Goal: Task Accomplishment & Management: Complete application form

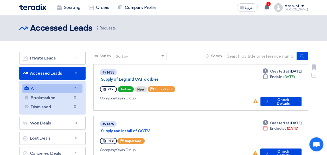
click at [156, 77] on link "Supply of Legrand CAT 6 cables" at bounding box center [166, 79] width 130 height 5
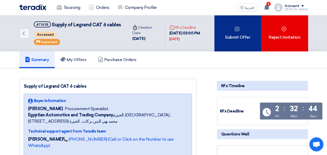
click at [230, 51] on div "Submit Offer" at bounding box center [237, 33] width 47 height 36
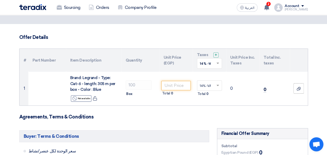
scroll to position [25, 0]
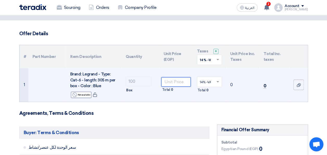
click at [181, 82] on input "number" at bounding box center [175, 81] width 29 height 9
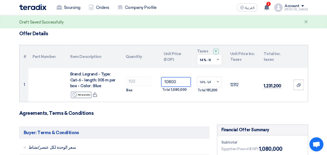
type input "10800"
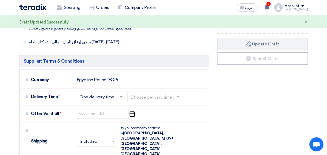
scroll to position [235, 0]
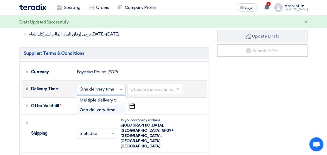
click at [95, 91] on input "text" at bounding box center [101, 89] width 43 height 8
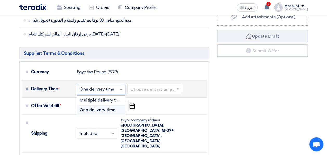
click at [95, 91] on input "text" at bounding box center [101, 89] width 43 height 8
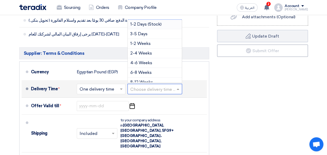
click at [139, 87] on input "text" at bounding box center [154, 89] width 49 height 8
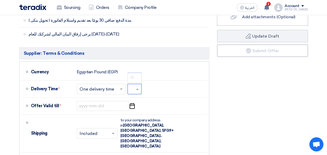
scroll to position [0, 4]
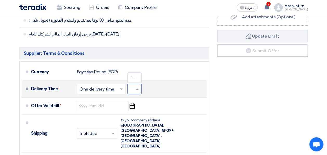
click at [132, 87] on input "1:3" at bounding box center [135, 89] width 11 height 8
click at [136, 89] on span at bounding box center [138, 88] width 7 height 5
click at [132, 89] on input "1:3" at bounding box center [135, 89] width 11 height 8
type input "1:"
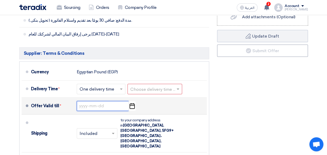
scroll to position [0, 0]
click at [106, 102] on input at bounding box center [103, 106] width 52 height 10
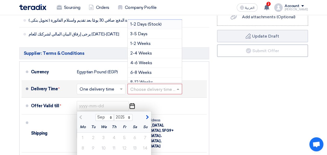
click at [148, 88] on input "text" at bounding box center [154, 89] width 49 height 8
click at [149, 43] on span "1-2 Weeks" at bounding box center [140, 43] width 20 height 5
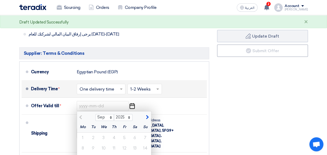
click at [237, 97] on div "Financial Offer Summary Subtotal Egyptian Pound (EGP) 1,080,000 Shipping Fees" at bounding box center [262, 75] width 99 height 321
click at [248, 111] on div "Financial Offer Summary Subtotal Egyptian Pound (EGP) 1,080,000 Shipping Fees" at bounding box center [262, 75] width 99 height 321
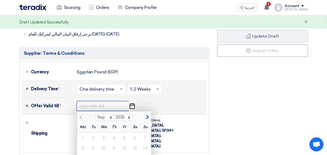
click at [110, 104] on input at bounding box center [103, 106] width 52 height 10
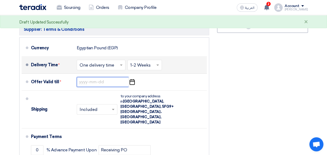
scroll to position [263, 0]
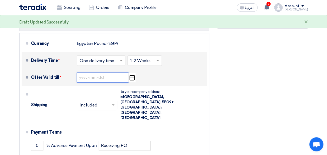
click at [105, 77] on input at bounding box center [103, 77] width 52 height 10
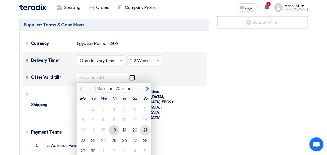
click at [145, 127] on div "21" at bounding box center [145, 130] width 10 height 10
type input "[DATE]"
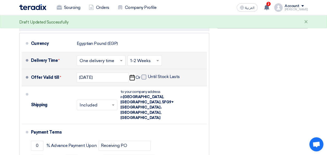
click at [144, 76] on span at bounding box center [144, 76] width 5 height 5
click at [148, 76] on input "Until Stock Lasts" at bounding box center [164, 79] width 33 height 10
checkbox input "true"
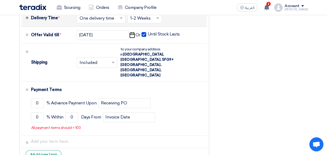
scroll to position [306, 0]
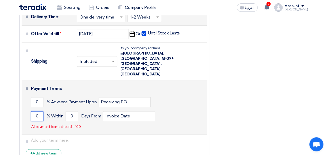
click at [40, 111] on input "0" at bounding box center [37, 116] width 12 height 10
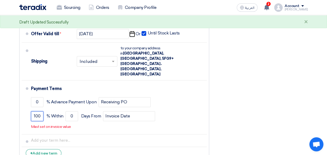
type input "100"
click at [209, 107] on div "Buyer: Terms & Conditions سعر الوحدة لكل عنصر/نشاط شامل النقل إلى المواقع تحديد…" at bounding box center [114, 3] width 198 height 321
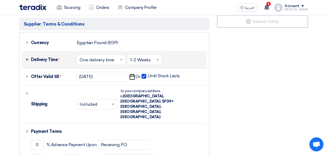
scroll to position [264, 0]
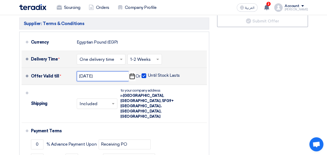
click at [112, 76] on input "[DATE]" at bounding box center [103, 76] width 52 height 10
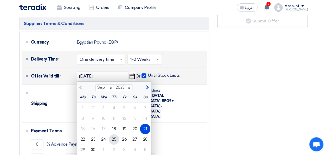
click at [113, 138] on div "25" at bounding box center [114, 139] width 10 height 10
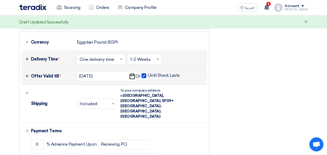
scroll to position [268, 0]
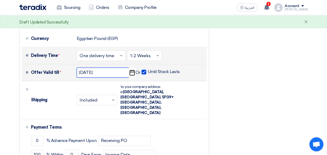
click at [109, 72] on input "[DATE]" at bounding box center [103, 72] width 52 height 10
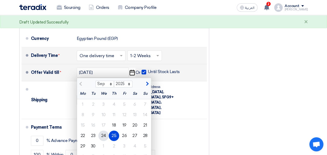
click at [102, 134] on div "24" at bounding box center [103, 135] width 10 height 10
type input "[DATE]"
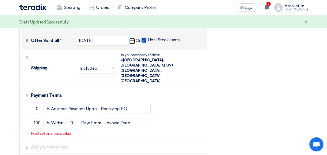
scroll to position [301, 0]
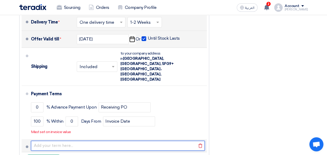
click at [189, 140] on input "text" at bounding box center [118, 145] width 174 height 10
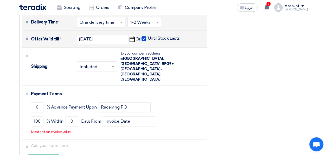
click at [276, 108] on div "Financial Offer Summary Subtotal Egyptian Pound (EGP) 1,080,000 Shipping Fees" at bounding box center [262, 8] width 99 height 321
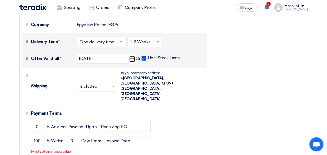
scroll to position [283, 0]
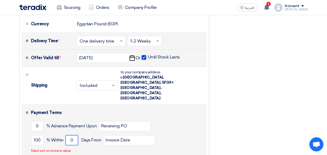
click at [69, 135] on input "0" at bounding box center [72, 140] width 12 height 10
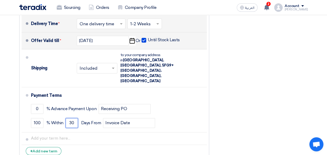
scroll to position [300, 0]
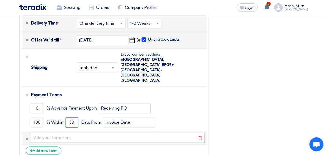
type input "30"
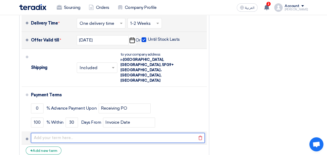
click at [127, 132] on input "text" at bounding box center [118, 137] width 174 height 10
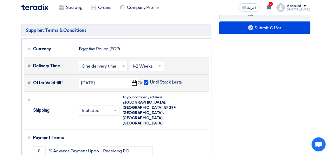
scroll to position [256, 0]
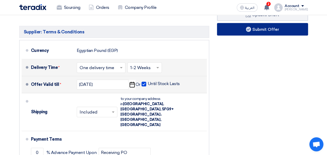
click at [260, 30] on button "Submit Offer" at bounding box center [262, 29] width 91 height 12
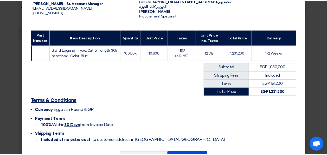
scroll to position [73, 0]
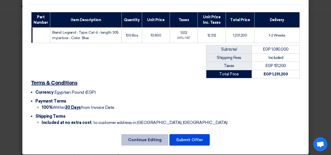
click at [153, 139] on button "Continue Editing" at bounding box center [144, 139] width 47 height 11
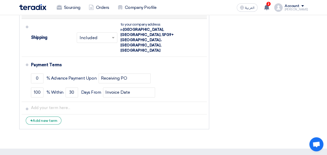
scroll to position [304, 0]
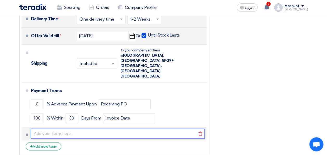
click at [95, 128] on input "text" at bounding box center [118, 133] width 174 height 10
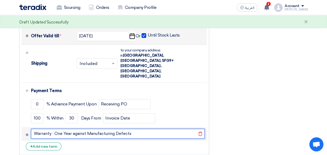
click at [140, 128] on input "Warranty : One Year against Manufacturing Defects" at bounding box center [118, 133] width 174 height 10
drag, startPoint x: 140, startPoint y: 124, endPoint x: 22, endPoint y: 119, distance: 118.7
click at [22, 127] on li "Warranty : One Year against Manufacturing Defects [GEOGRAPHIC_DATA]" at bounding box center [114, 133] width 185 height 12
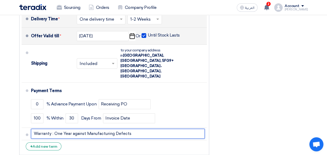
type input "Warranty : One Year against Manufacturing Defects"
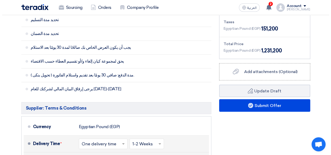
scroll to position [181, 0]
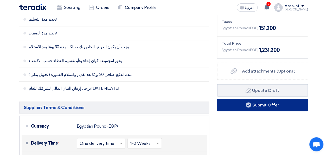
click at [273, 102] on button "Submit Offer" at bounding box center [262, 104] width 91 height 12
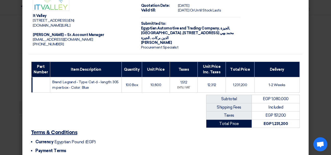
scroll to position [82, 0]
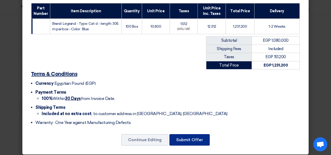
click at [192, 137] on button "Submit Offer" at bounding box center [189, 139] width 40 height 11
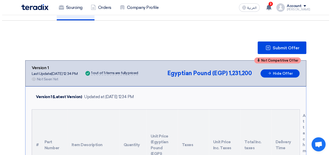
scroll to position [48, 0]
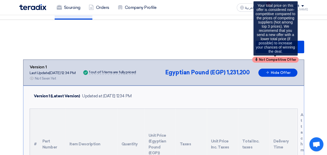
click at [272, 59] on span "Not Competitive Offer" at bounding box center [277, 59] width 37 height 3
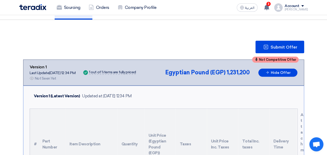
drag, startPoint x: 272, startPoint y: 59, endPoint x: 201, endPoint y: 55, distance: 70.3
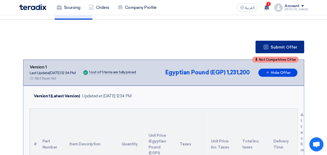
click at [280, 46] on span "Submit Offer" at bounding box center [284, 47] width 27 height 4
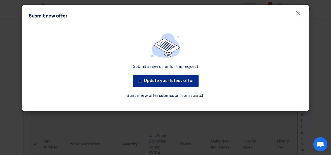
click at [169, 83] on button "Update your latest offer" at bounding box center [166, 80] width 66 height 12
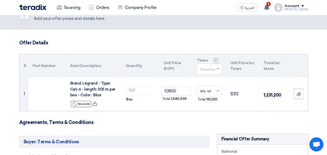
scroll to position [18, 0]
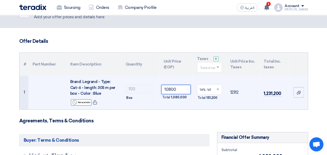
click at [170, 91] on input "10800" at bounding box center [175, 89] width 29 height 9
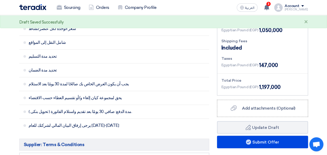
scroll to position [146, 0]
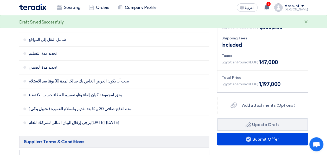
type input "10500"
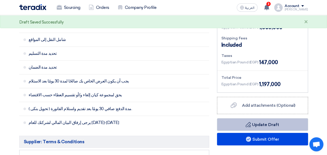
drag, startPoint x: 322, startPoint y: 99, endPoint x: 279, endPoint y: 124, distance: 49.2
click at [279, 124] on section "Offer Details # Part Number Item Description Quantity Unit Price (EGP) Taxes + …" at bounding box center [163, 115] width 327 height 433
click at [279, 124] on button "Draft Update Draft" at bounding box center [262, 124] width 91 height 12
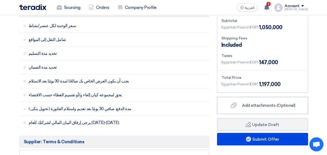
click at [324, 107] on section "Offer Details # Part Number Item Description Quantity Unit Price (EGP) Taxes + …" at bounding box center [163, 115] width 327 height 433
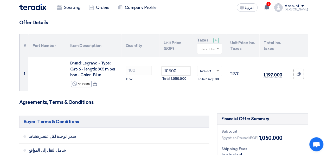
scroll to position [0, 0]
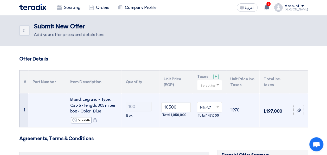
click at [211, 107] on input "text" at bounding box center [207, 107] width 14 height 9
click at [205, 118] on span "14% -VAT" at bounding box center [207, 117] width 14 height 4
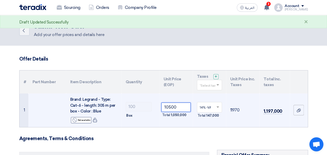
click at [176, 107] on input "10500" at bounding box center [175, 106] width 29 height 9
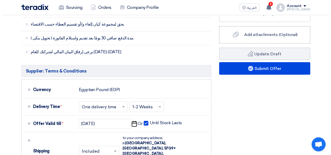
scroll to position [221, 0]
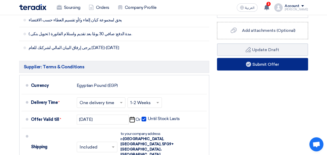
click at [282, 64] on button "Submit Offer" at bounding box center [262, 64] width 91 height 12
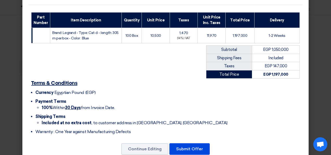
scroll to position [82, 0]
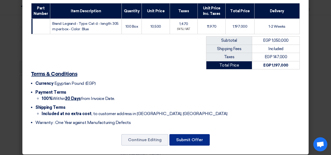
click at [192, 134] on button "Submit Offer" at bounding box center [189, 139] width 40 height 11
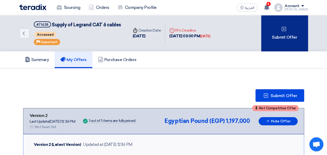
click at [297, 37] on div "Submit Offer" at bounding box center [284, 33] width 47 height 36
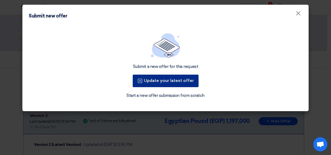
click at [170, 85] on button "Update your latest offer" at bounding box center [166, 80] width 66 height 12
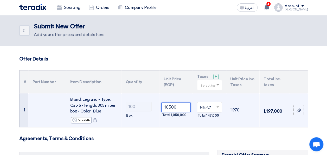
click at [171, 107] on input "10500" at bounding box center [175, 106] width 29 height 9
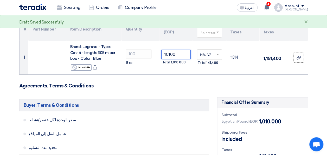
scroll to position [54, 0]
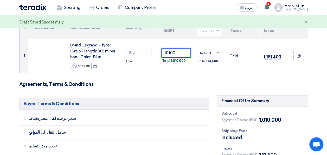
type input "10100"
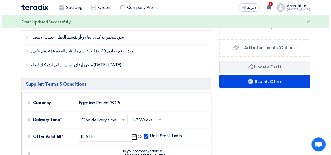
scroll to position [205, 0]
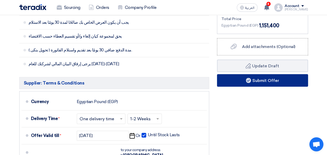
click at [284, 82] on button "Submit Offer" at bounding box center [262, 80] width 91 height 12
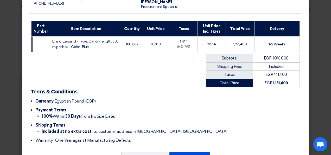
scroll to position [82, 0]
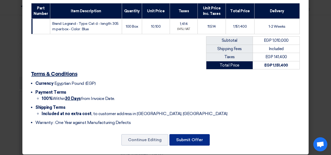
click at [190, 136] on button "Submit Offer" at bounding box center [189, 139] width 40 height 11
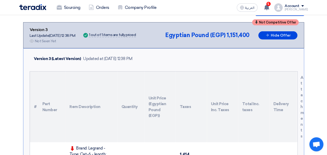
scroll to position [71, 0]
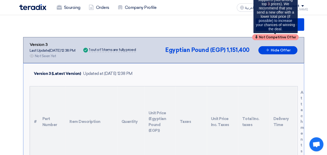
click at [282, 37] on span "Not Competitive Offer" at bounding box center [277, 36] width 37 height 3
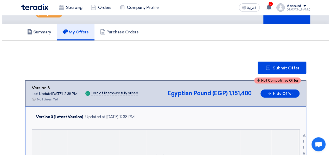
scroll to position [30, 0]
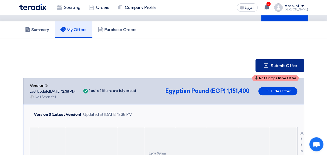
click at [283, 65] on span "Submit Offer" at bounding box center [284, 65] width 27 height 4
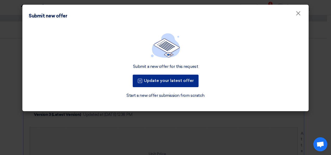
click at [184, 81] on button "Update your latest offer" at bounding box center [166, 80] width 66 height 12
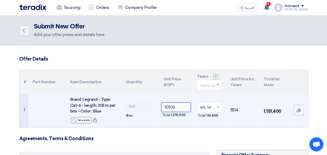
click at [170, 108] on input "10100" at bounding box center [175, 106] width 29 height 9
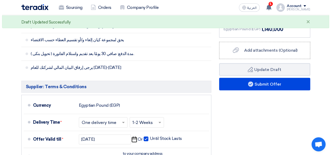
scroll to position [213, 0]
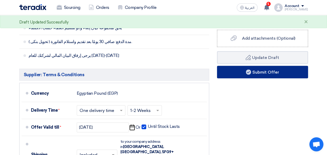
type input "10000"
click at [283, 73] on button "Submit Offer" at bounding box center [262, 72] width 91 height 12
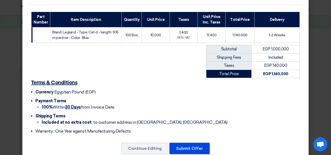
scroll to position [82, 0]
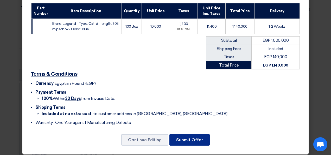
click at [191, 135] on button "Submit Offer" at bounding box center [189, 139] width 40 height 11
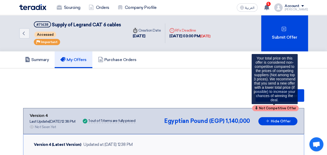
click at [265, 107] on span "Not Competitive Offer" at bounding box center [277, 107] width 37 height 3
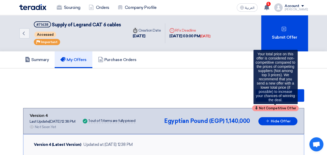
click at [265, 107] on span "Not Competitive Offer" at bounding box center [277, 107] width 37 height 3
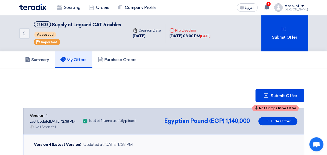
click at [76, 8] on link "Sourcing" at bounding box center [69, 7] width 32 height 11
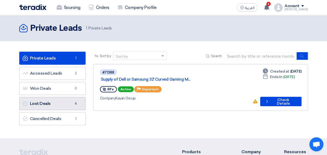
click at [61, 104] on link "Lost Deals Lost Deals 4" at bounding box center [52, 103] width 66 height 13
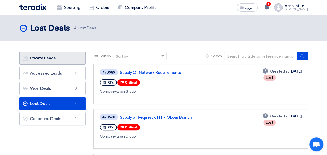
click at [56, 60] on link "Private Leads Private Leads 1" at bounding box center [52, 58] width 66 height 13
